Goal: Task Accomplishment & Management: Use online tool/utility

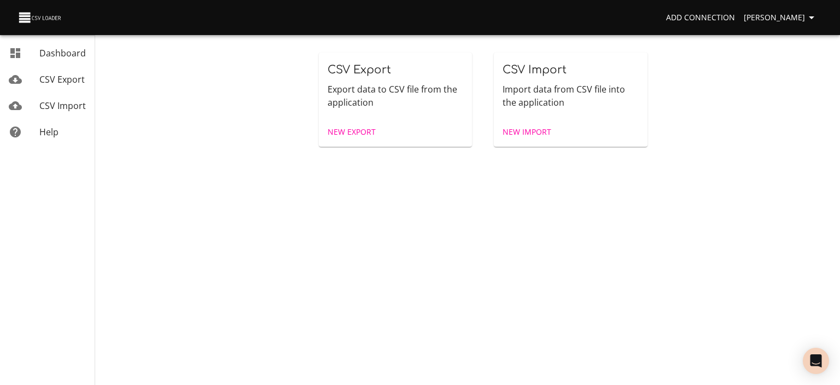
click at [531, 132] on span "New Import" at bounding box center [527, 132] width 49 height 14
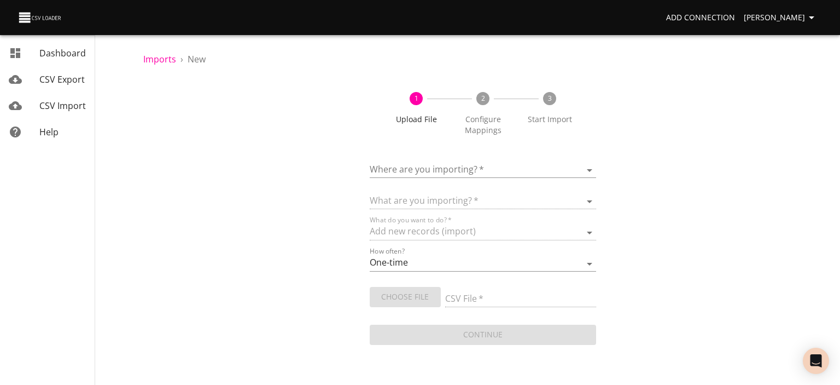
click at [501, 163] on body "Add Connection [PERSON_NAME] Dashboard CSV Export CSV Import Help Imports › New…" at bounding box center [420, 192] width 840 height 385
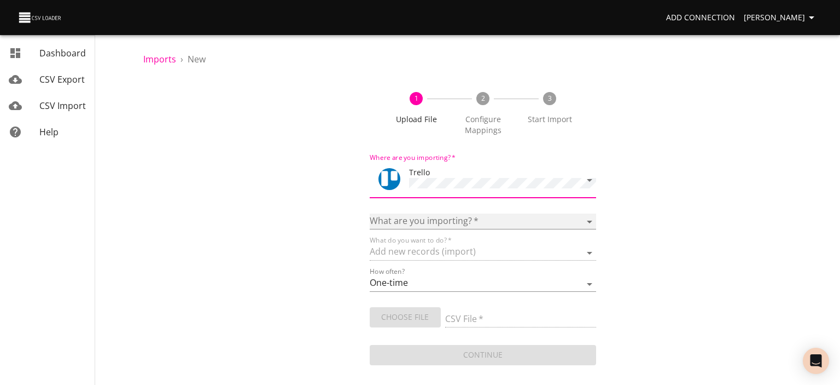
click at [466, 215] on select "Boards Cards Checkitems Checklists" at bounding box center [483, 221] width 227 height 16
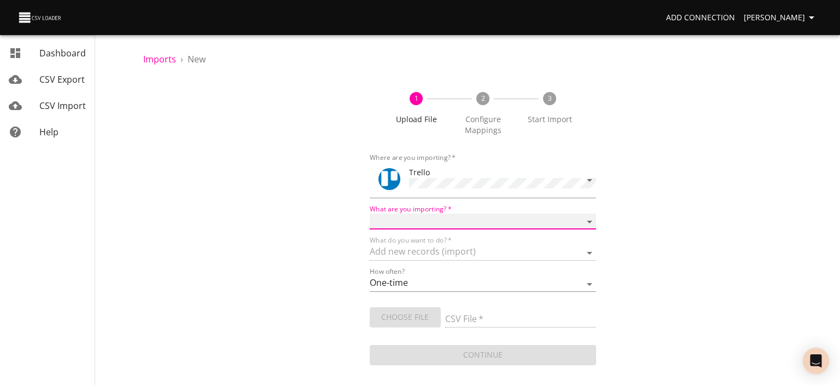
select select "cards"
click at [370, 213] on select "Boards Cards Checkitems Checklists" at bounding box center [483, 221] width 227 height 16
click at [406, 317] on span "Choose File" at bounding box center [406, 317] width 54 height 14
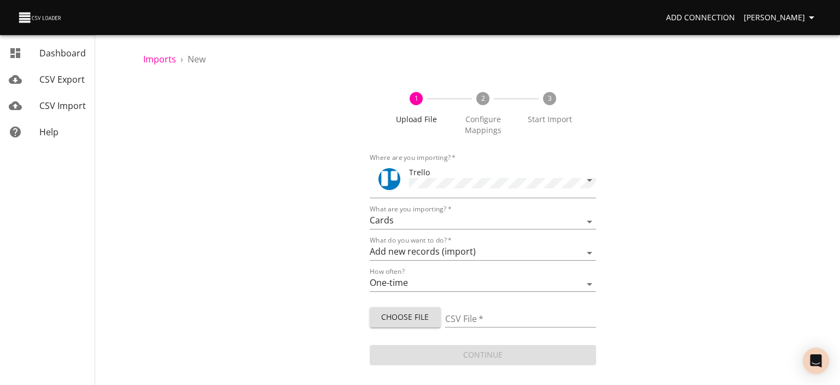
type input "NA18-NA-INB-Nuevo calendario GSHEET - Copia de Copia de Plantilla creacion zap.…"
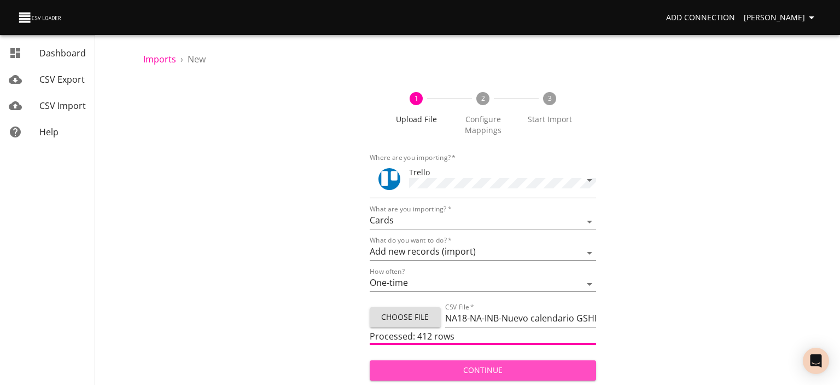
click at [486, 372] on span "Continue" at bounding box center [483, 370] width 209 height 14
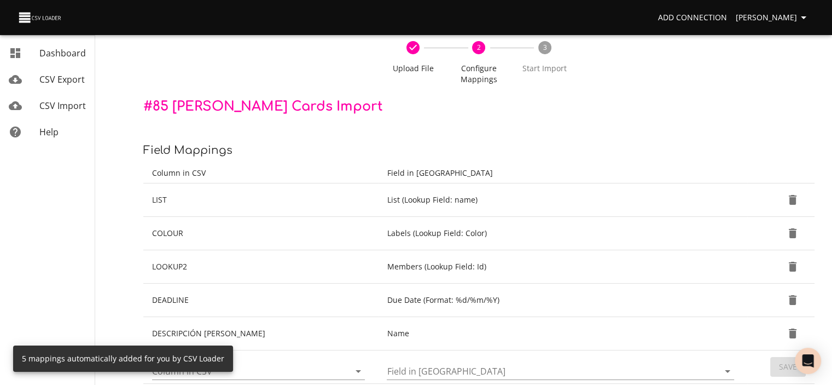
scroll to position [109, 0]
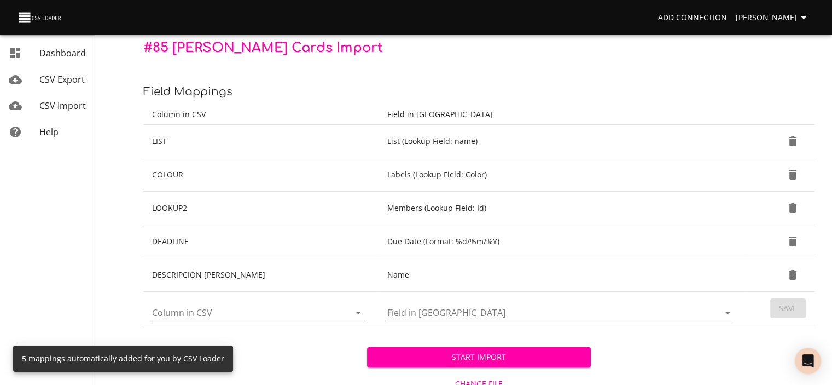
click at [462, 359] on span "Start Import" at bounding box center [479, 357] width 206 height 14
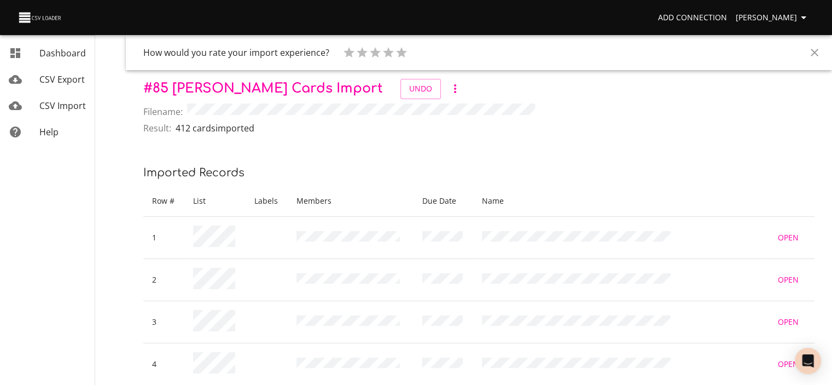
click at [811, 52] on icon "Close" at bounding box center [814, 52] width 13 height 13
